Goal: Transaction & Acquisition: Purchase product/service

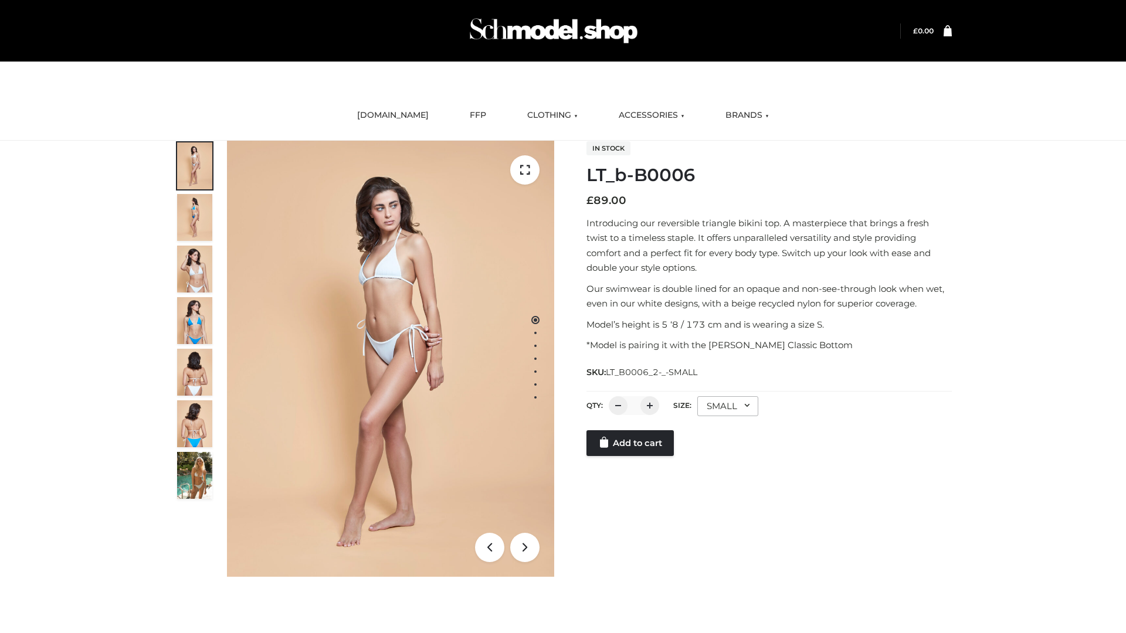
click at [631, 443] on link "Add to cart" at bounding box center [629, 443] width 87 height 26
